Goal: Find contact information: Find contact information

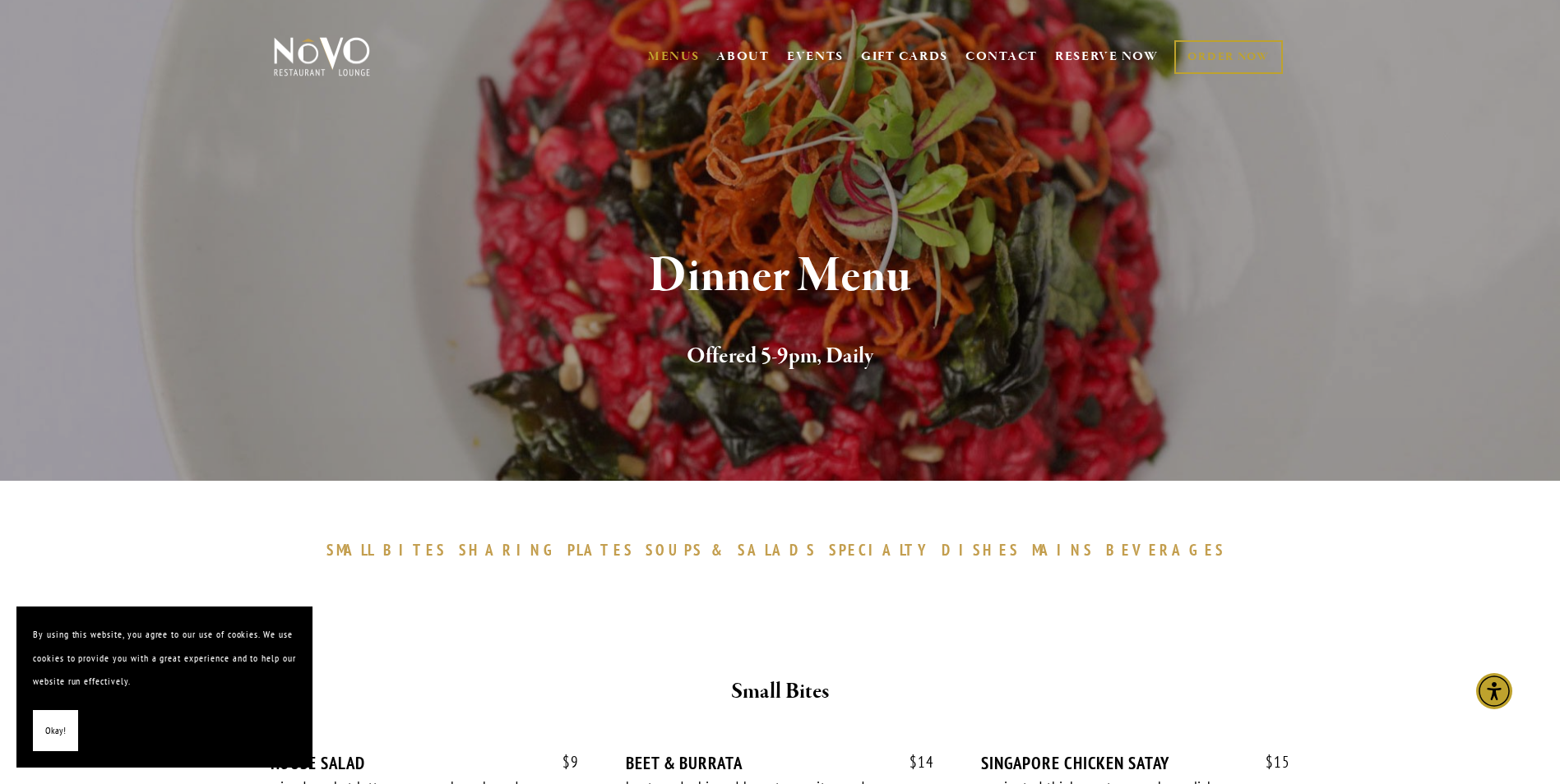
click at [687, 641] on div at bounding box center [780, 632] width 987 height 57
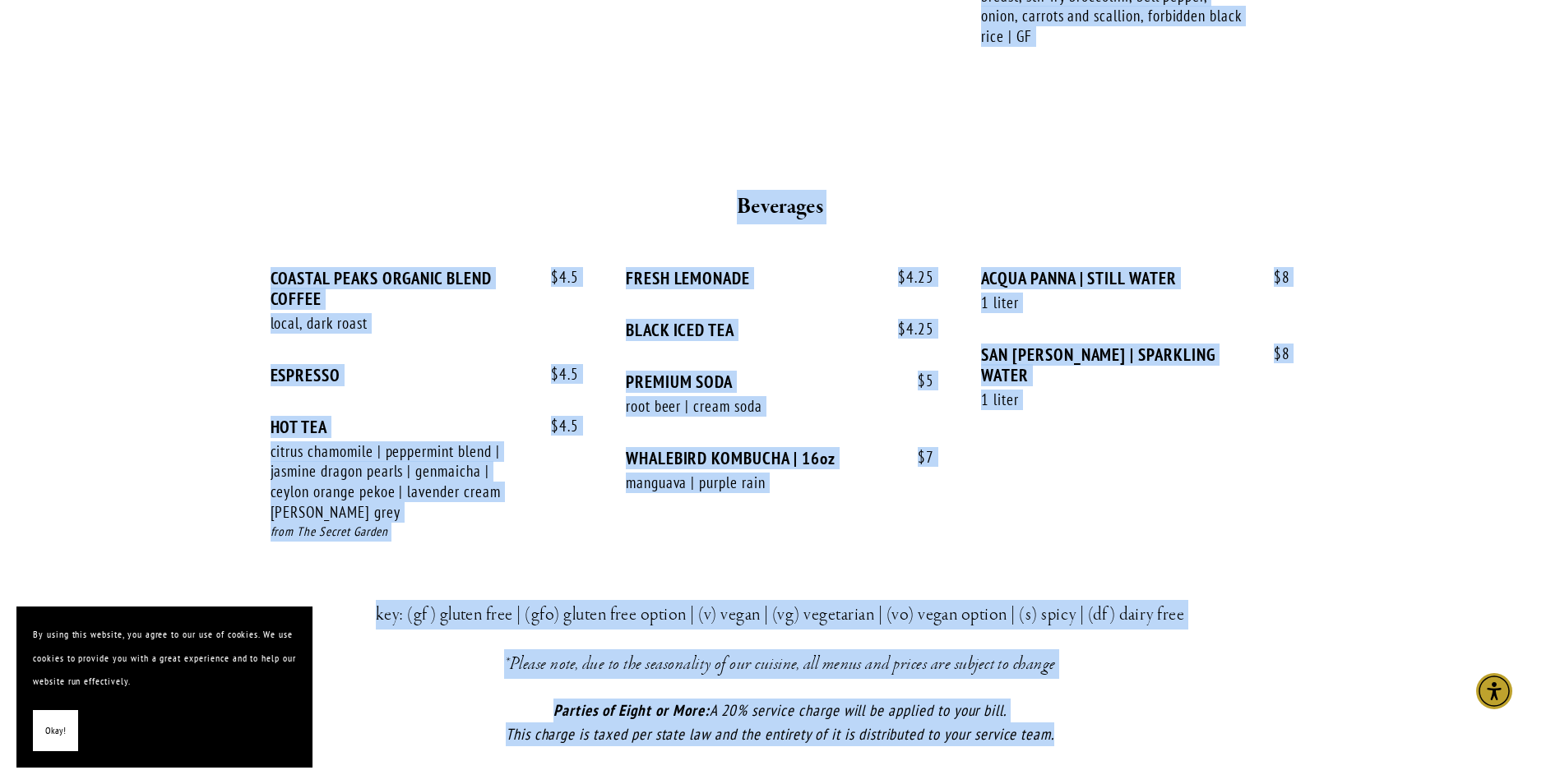
scroll to position [3468, 0]
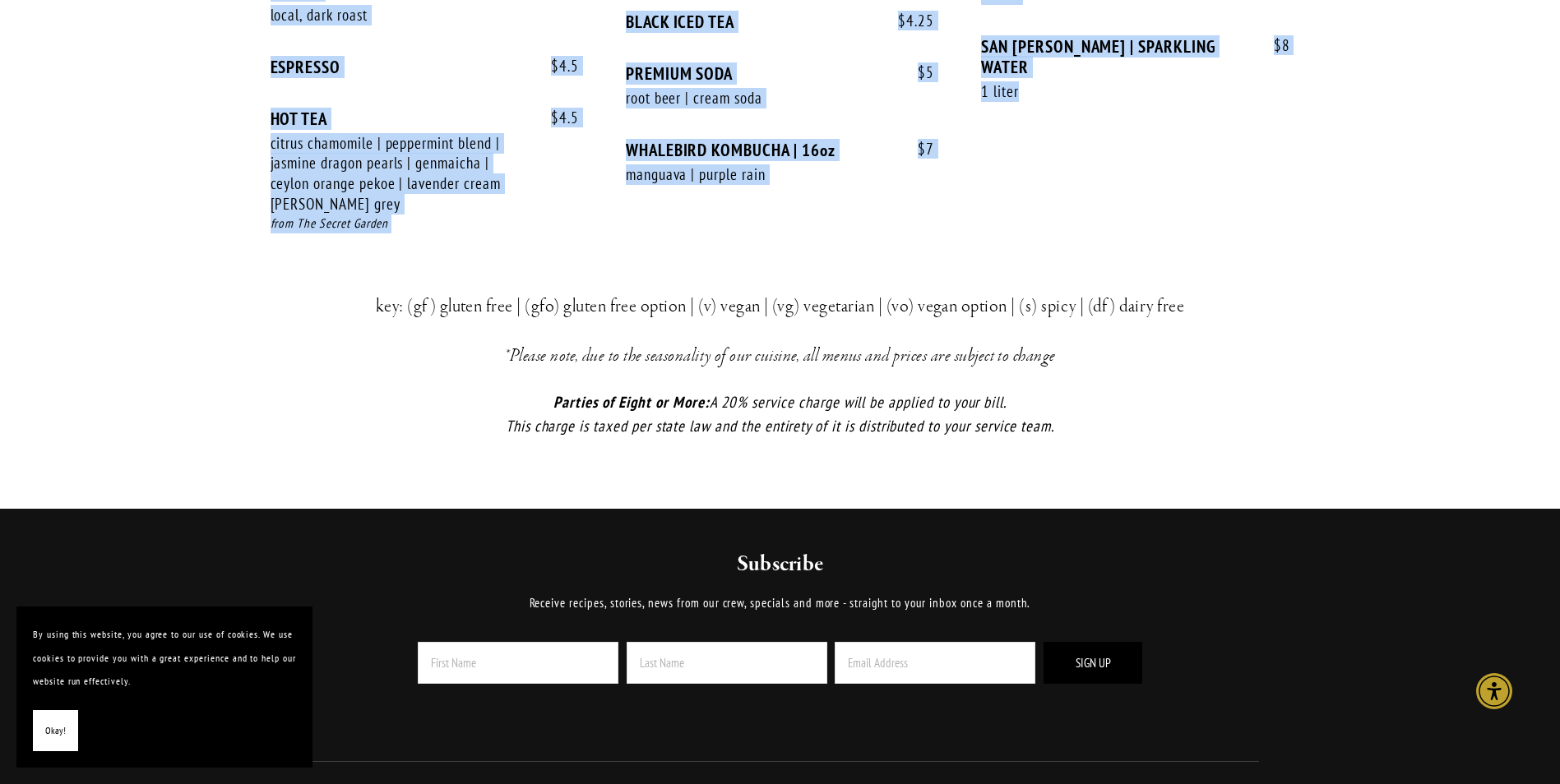
drag, startPoint x: 268, startPoint y: 349, endPoint x: 1304, endPoint y: 192, distance: 1047.8
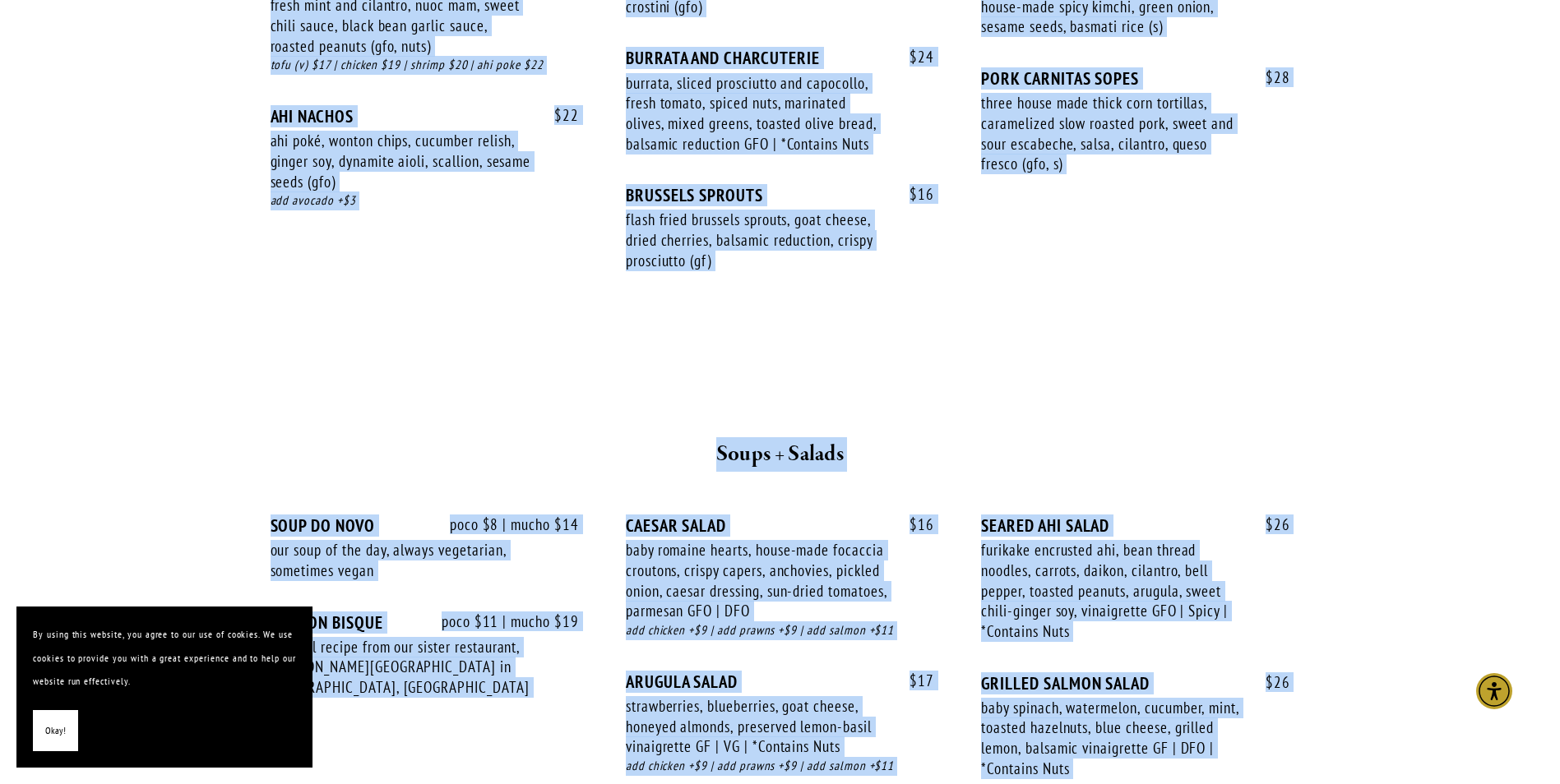
scroll to position [0, 0]
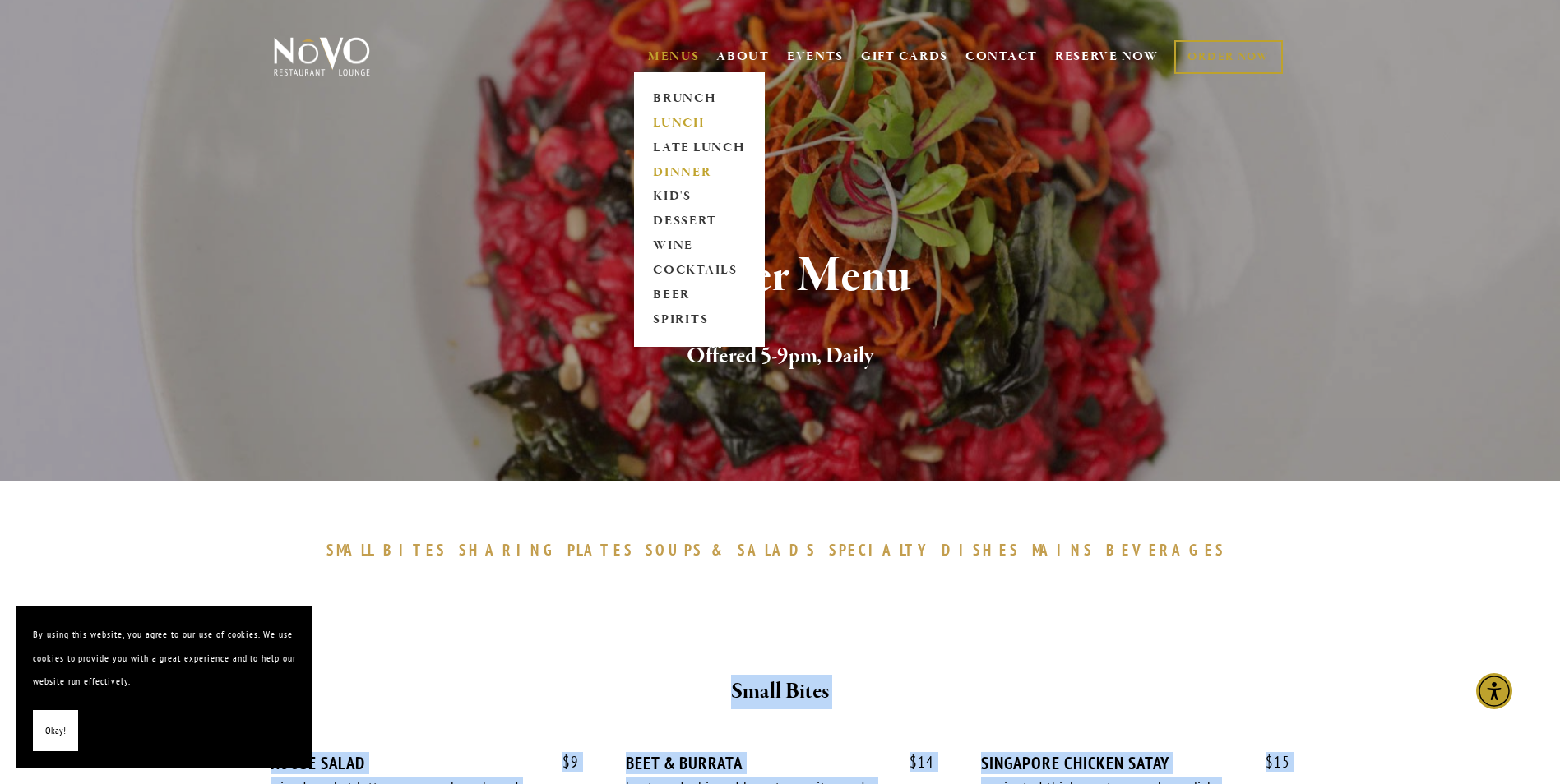
click at [681, 123] on link "LUNCH" at bounding box center [699, 123] width 103 height 25
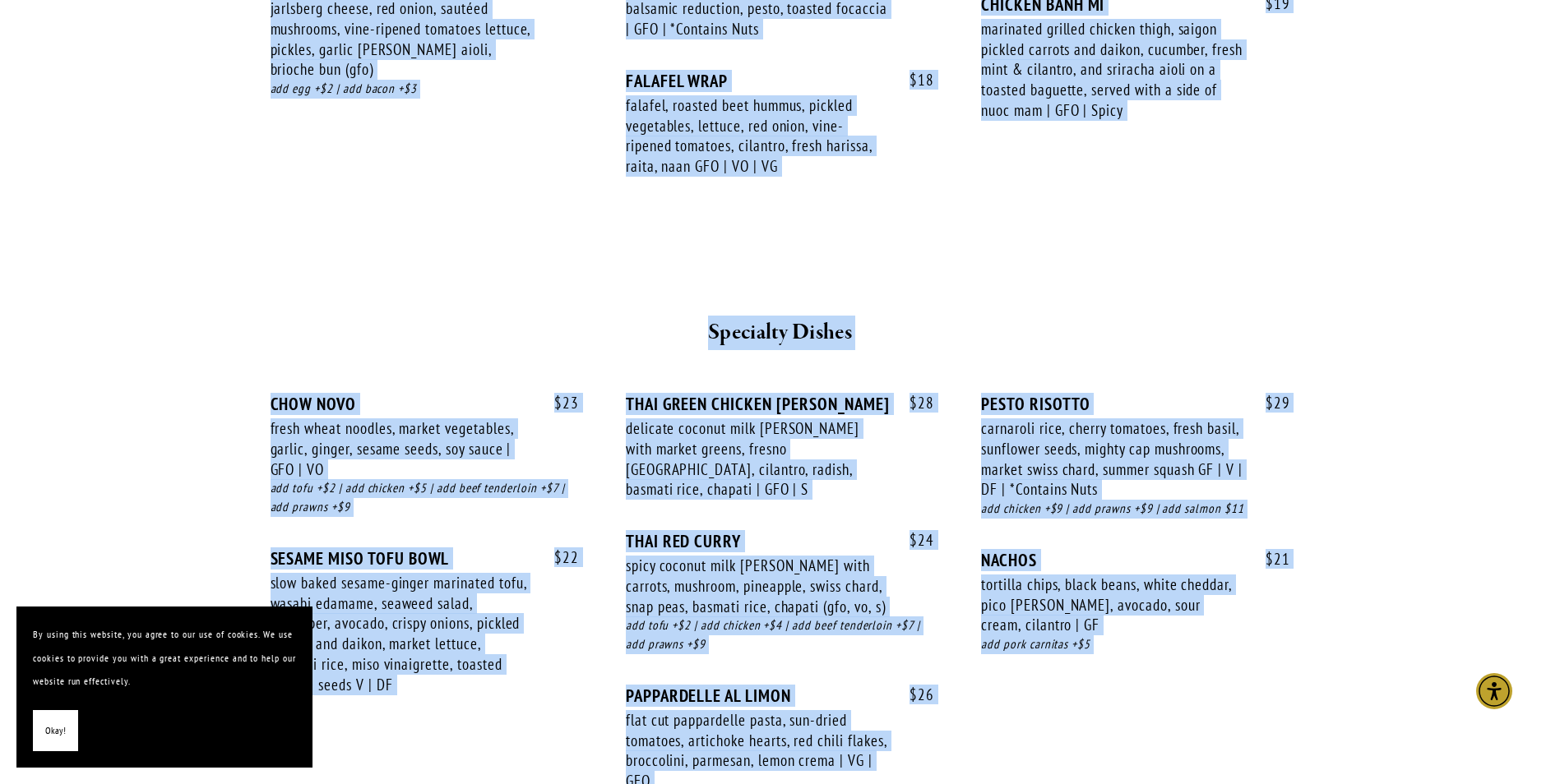
scroll to position [2964, 0]
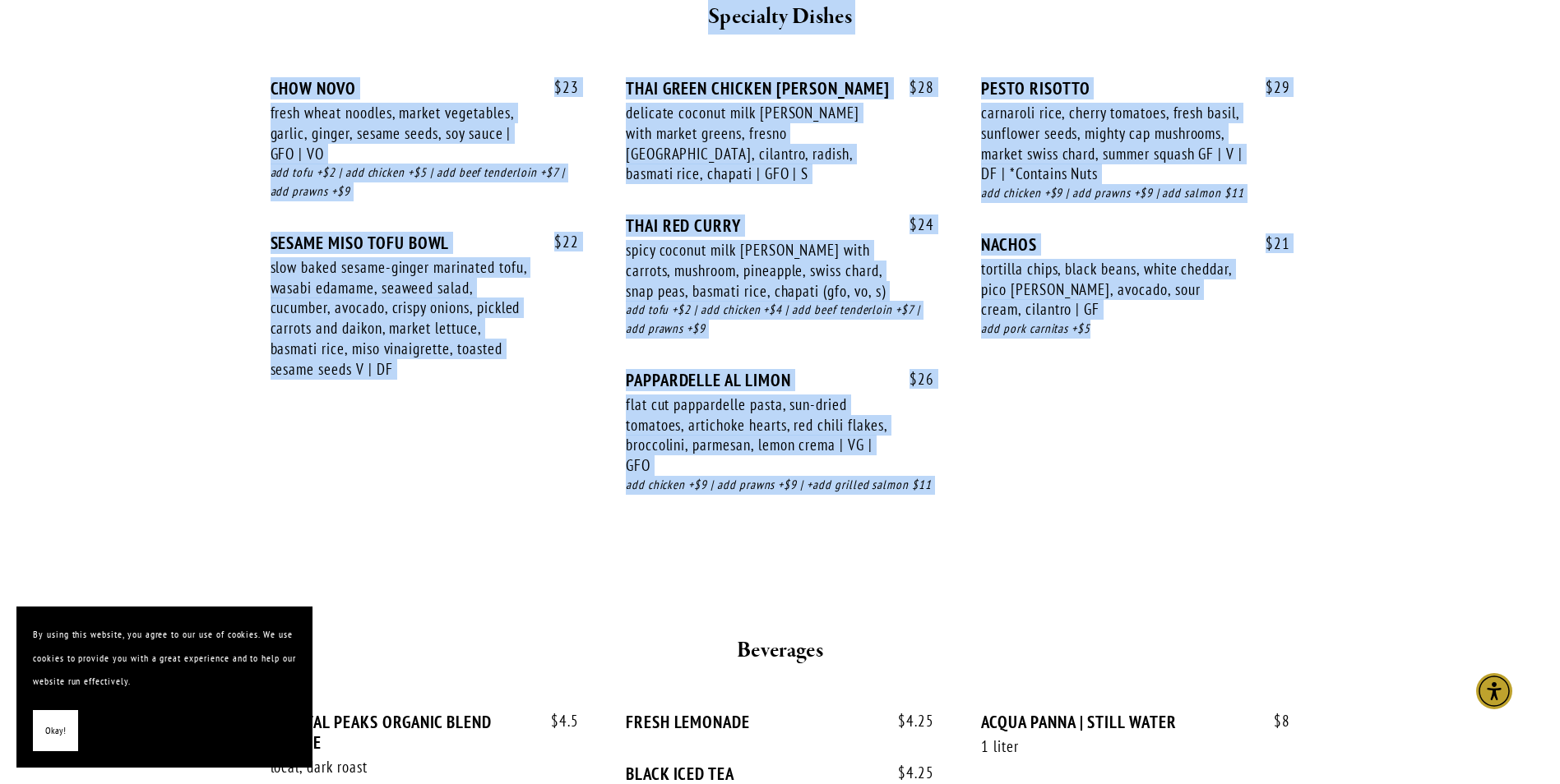
drag, startPoint x: 252, startPoint y: 231, endPoint x: 1124, endPoint y: 343, distance: 879.2
drag, startPoint x: 1124, startPoint y: 343, endPoint x: 1127, endPoint y: 428, distance: 85.1
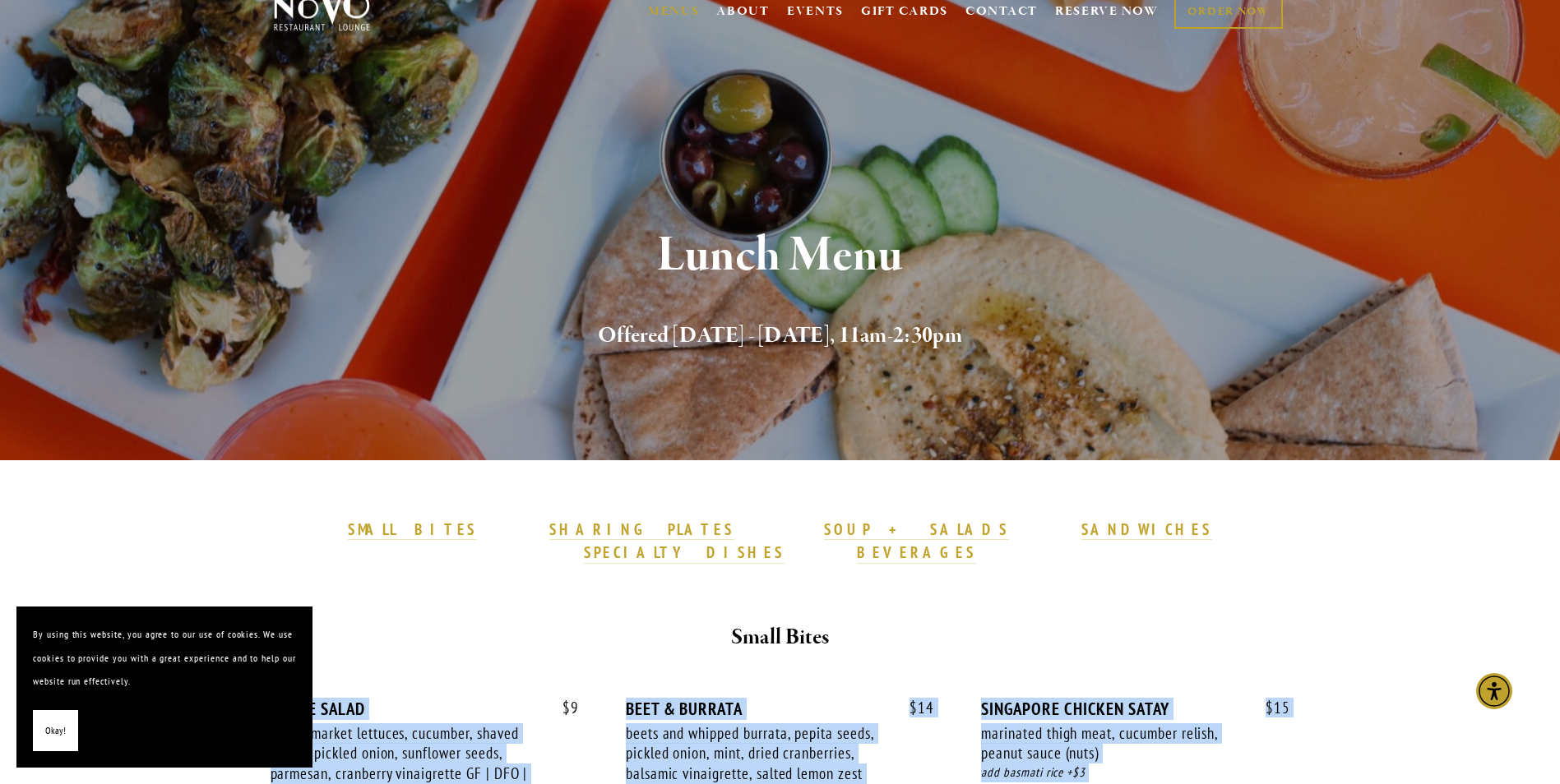
scroll to position [0, 0]
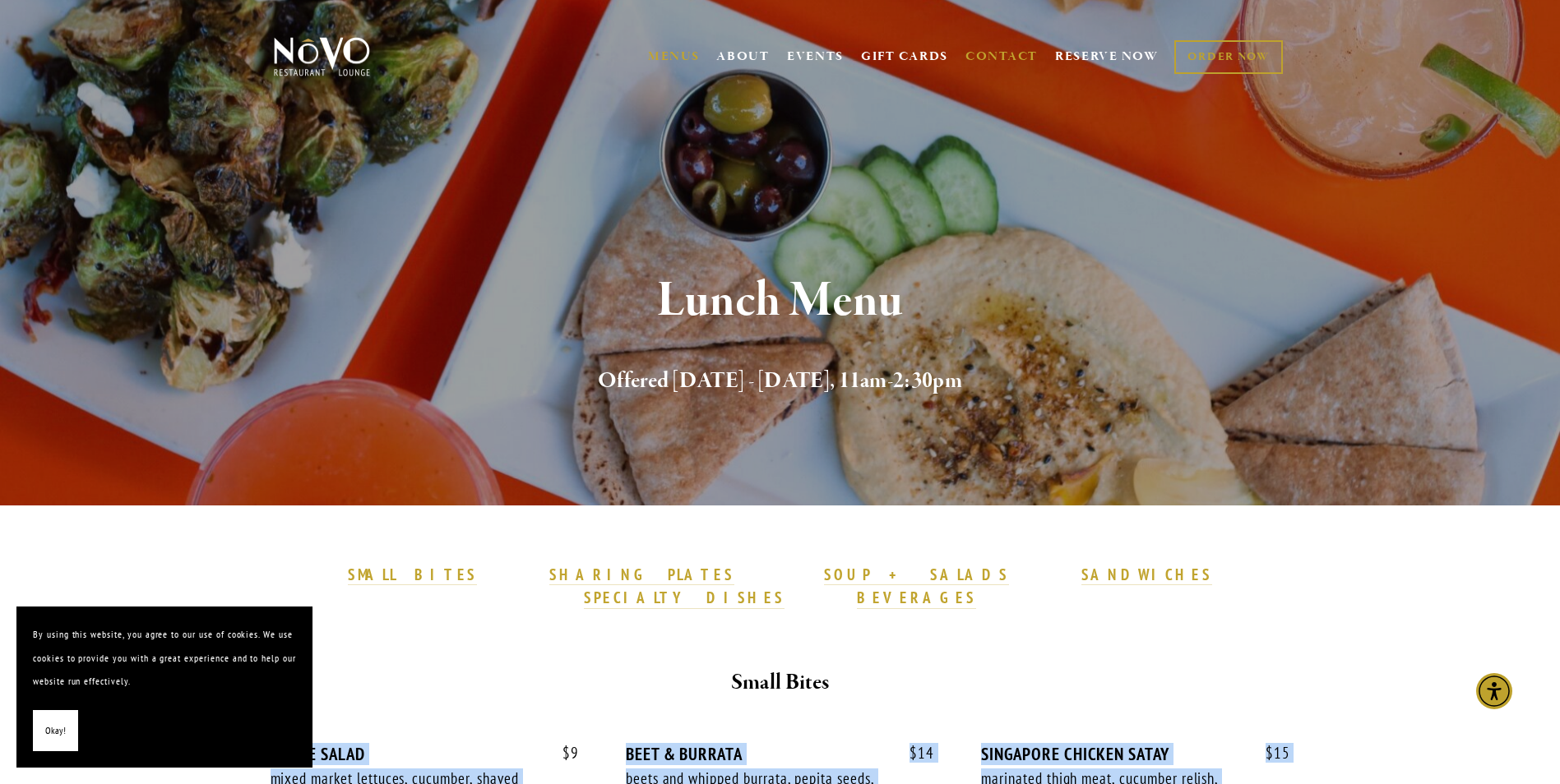
click at [1003, 61] on link "CONTACT" at bounding box center [1001, 57] width 72 height 31
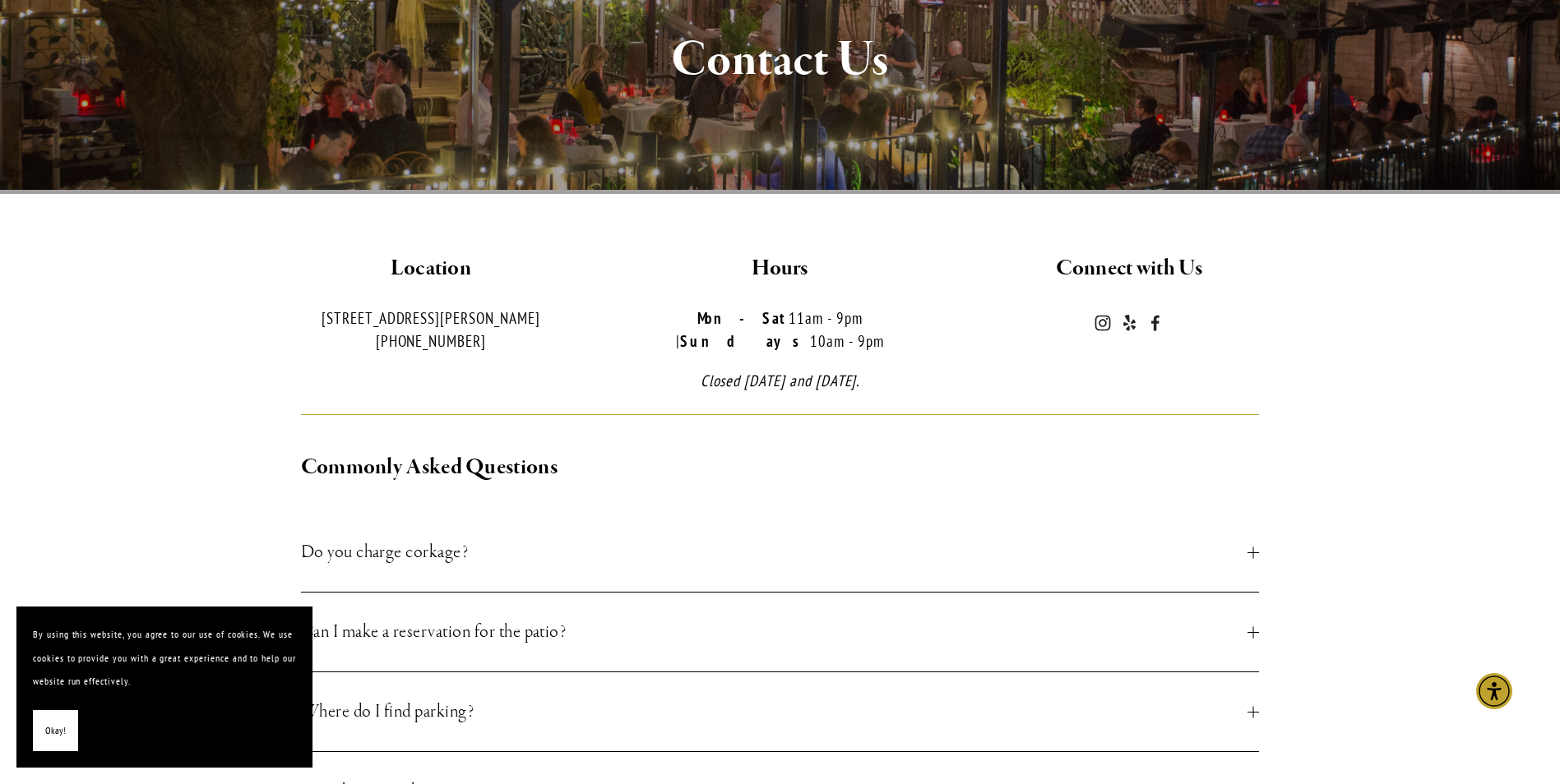
scroll to position [246, 0]
